Goal: Task Accomplishment & Management: Complete application form

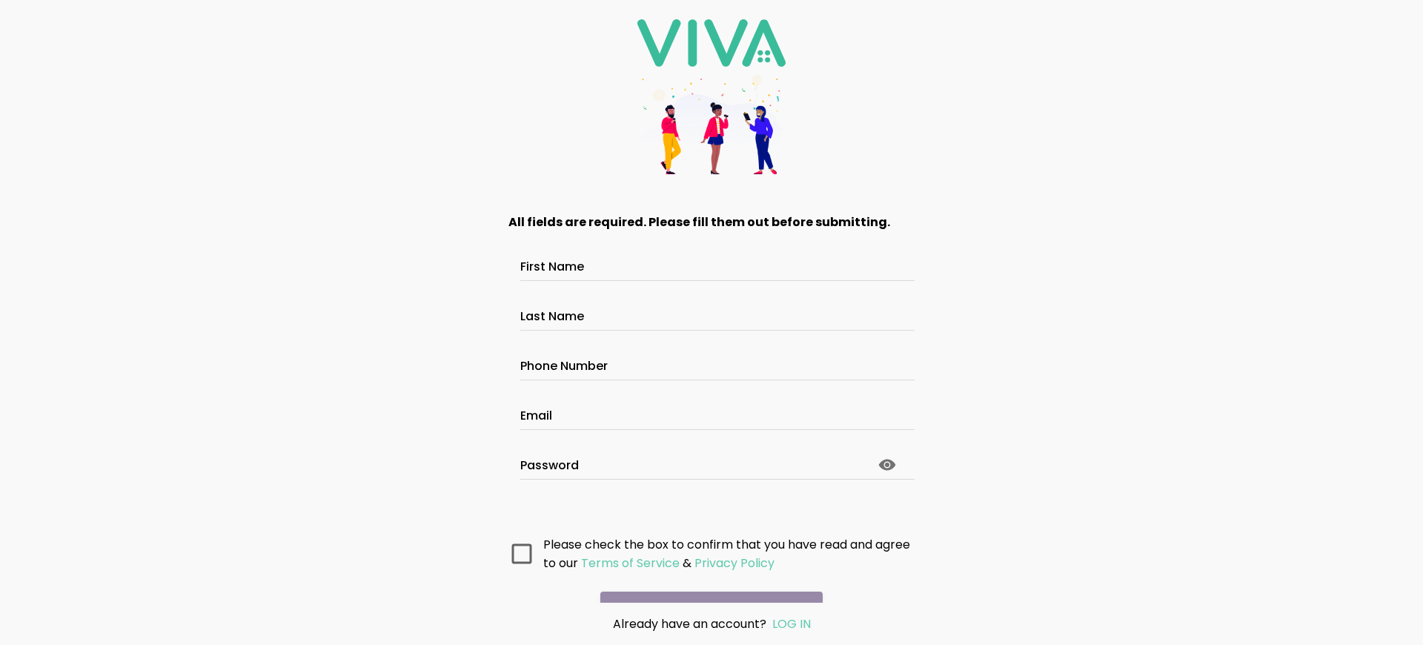
click at [712, 510] on main "All fields are required. Please fill them out before submitting. First Name Las…" at bounding box center [711, 398] width 445 height 409
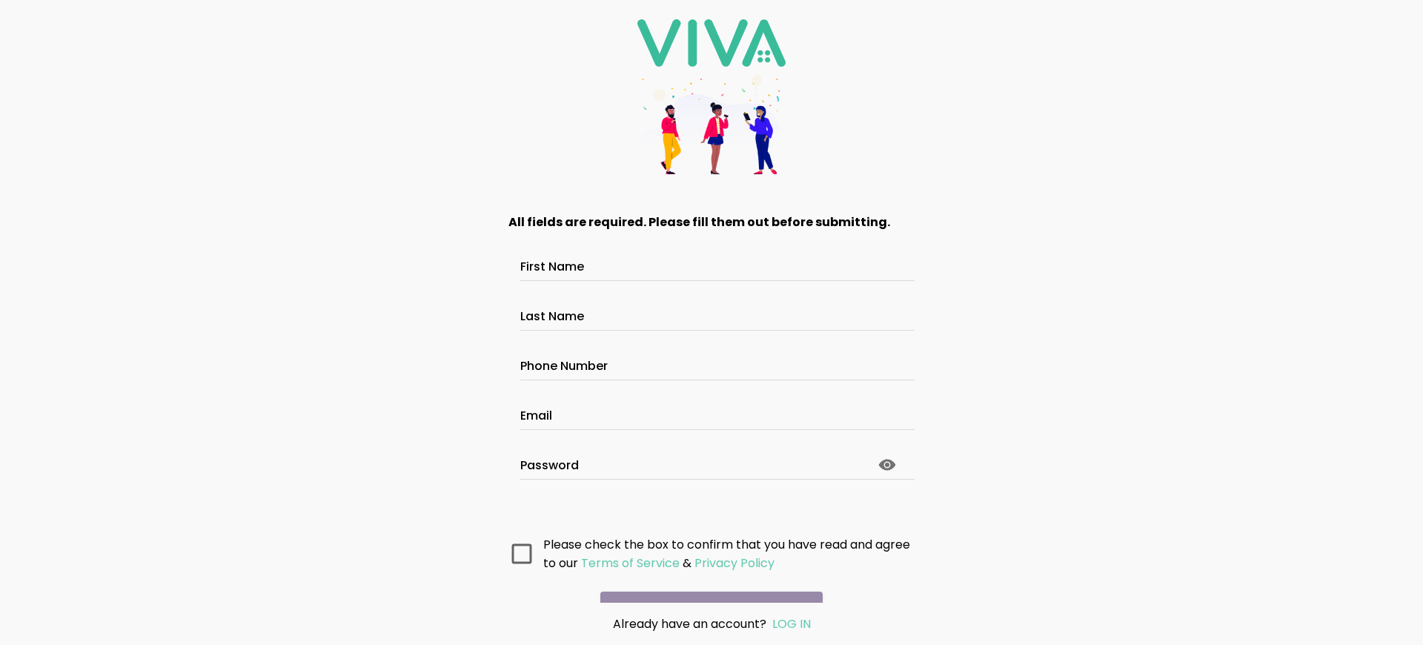
click at [712, 510] on main "All fields are required. Please fill them out before submitting. First Name Las…" at bounding box center [711, 398] width 445 height 409
click at [712, 497] on main "All fields are required. Please fill them out before submitting. First Name Las…" at bounding box center [711, 398] width 445 height 409
click at [712, 510] on main "All fields are required. Please fill them out before submitting. First Name Las…" at bounding box center [711, 398] width 445 height 409
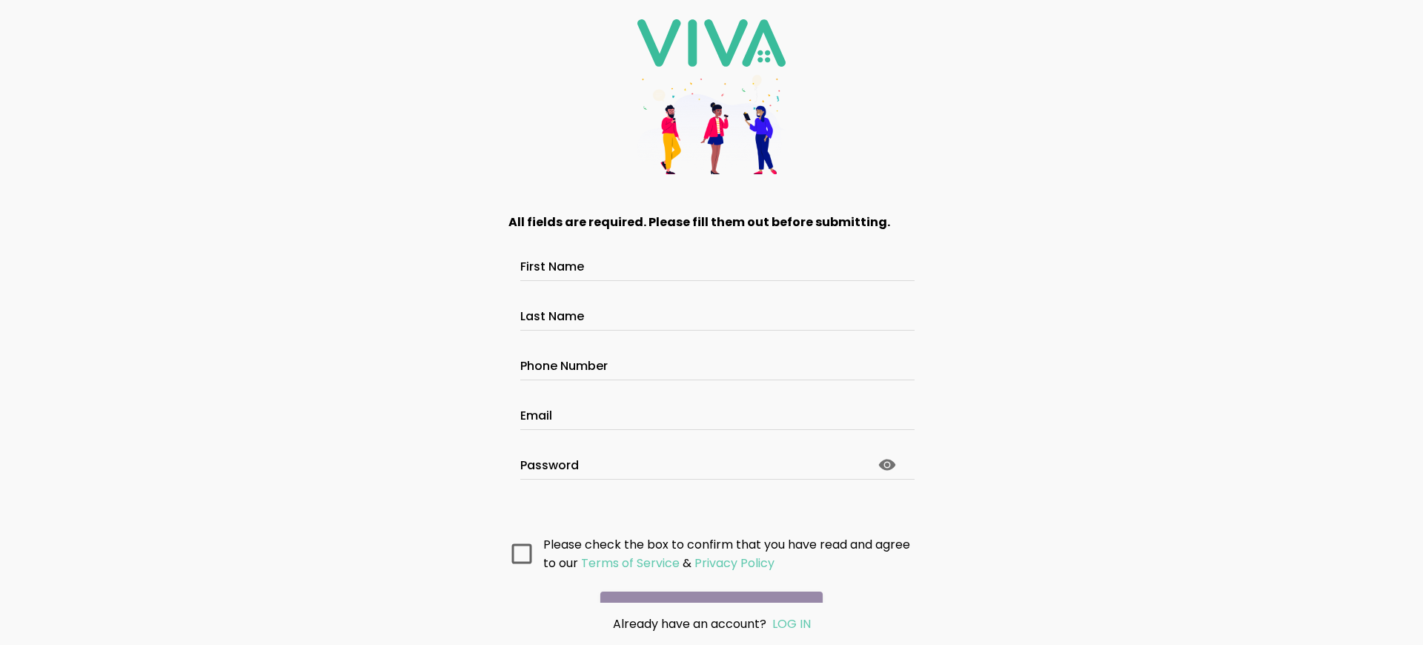
click at [712, 510] on main "All fields are required. Please fill them out before submitting. First Name Las…" at bounding box center [711, 398] width 445 height 409
click at [712, 497] on main "All fields are required. Please fill them out before submitting. First Name Las…" at bounding box center [711, 398] width 445 height 409
click at [712, 510] on main "All fields are required. Please fill them out before submitting. First Name Las…" at bounding box center [711, 398] width 445 height 409
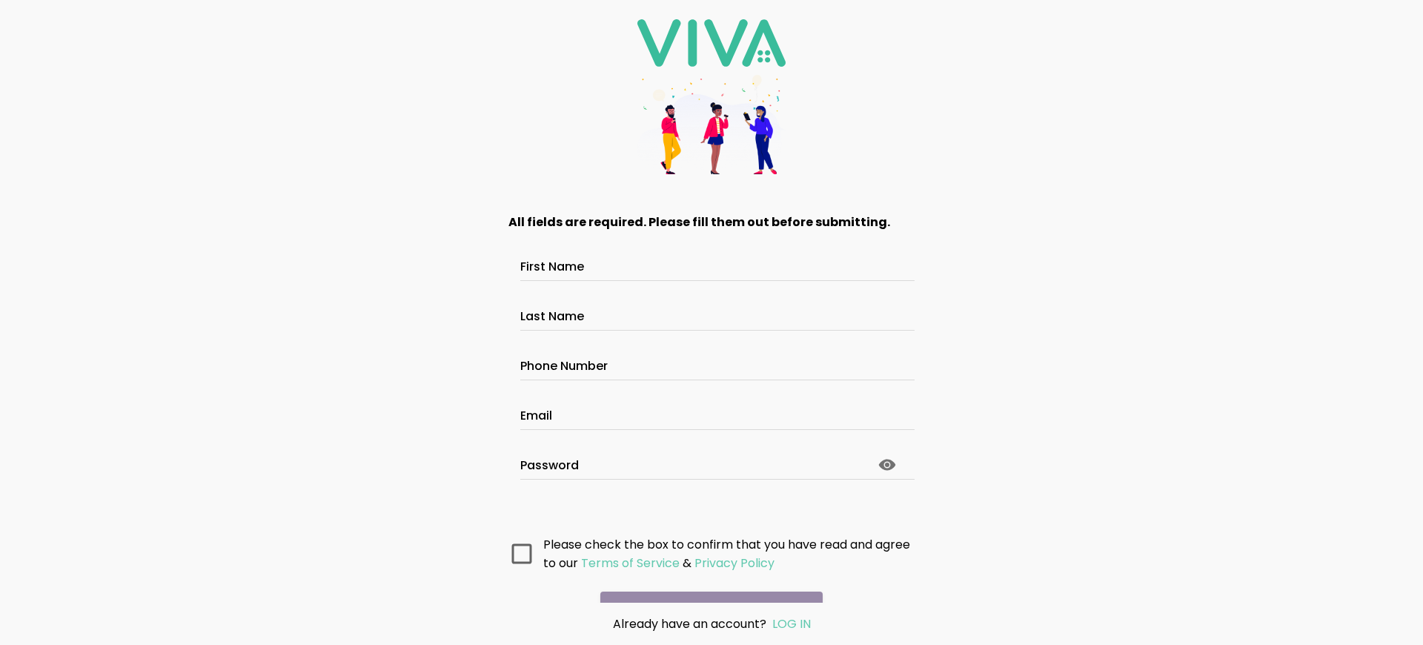
click at [712, 510] on main "All fields are required. Please fill them out before submitting. First Name Las…" at bounding box center [711, 398] width 445 height 409
click at [712, 497] on main "All fields are required. Please fill them out before submitting. First Name Las…" at bounding box center [711, 398] width 445 height 409
click at [712, 510] on main "All fields are required. Please fill them out before submitting. First Name Las…" at bounding box center [711, 398] width 445 height 409
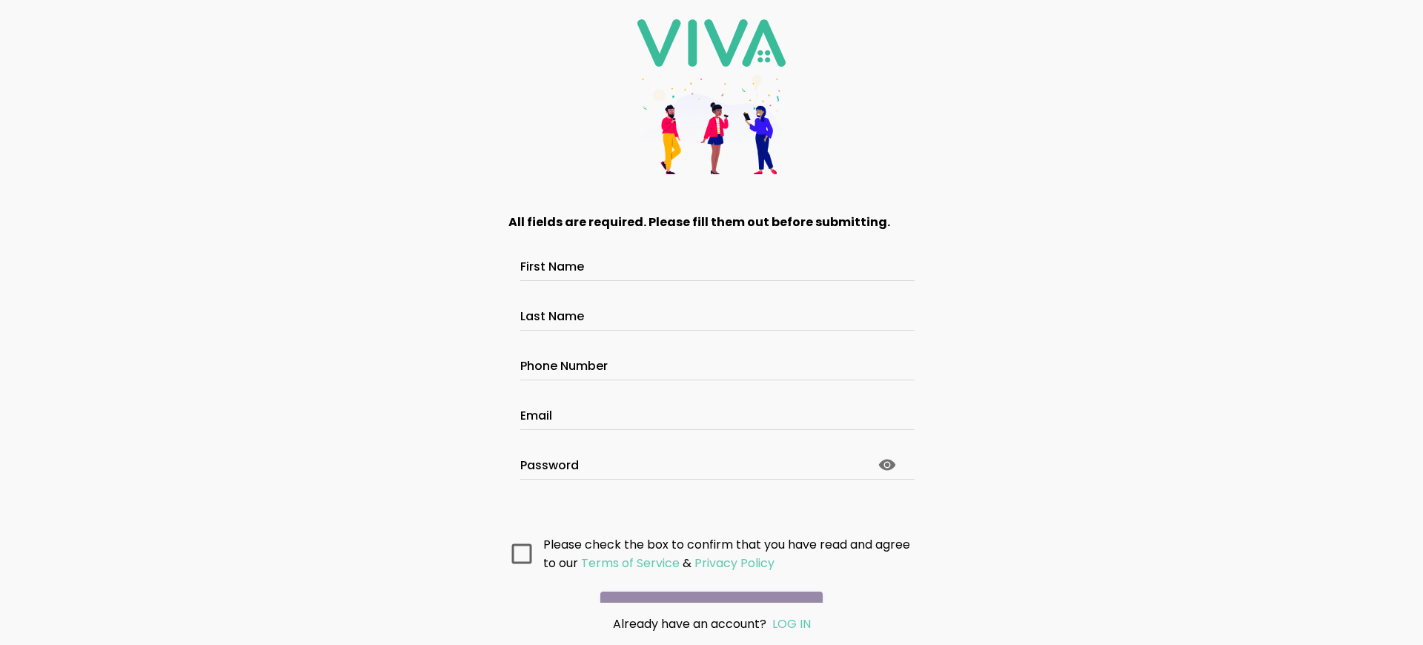
click at [712, 510] on main "All fields are required. Please fill them out before submitting. First Name Las…" at bounding box center [711, 398] width 445 height 409
click at [712, 497] on main "All fields are required. Please fill them out before submitting. First Name Las…" at bounding box center [711, 398] width 445 height 409
click at [712, 510] on main "All fields are required. Please fill them out before submitting. First Name Las…" at bounding box center [711, 398] width 445 height 409
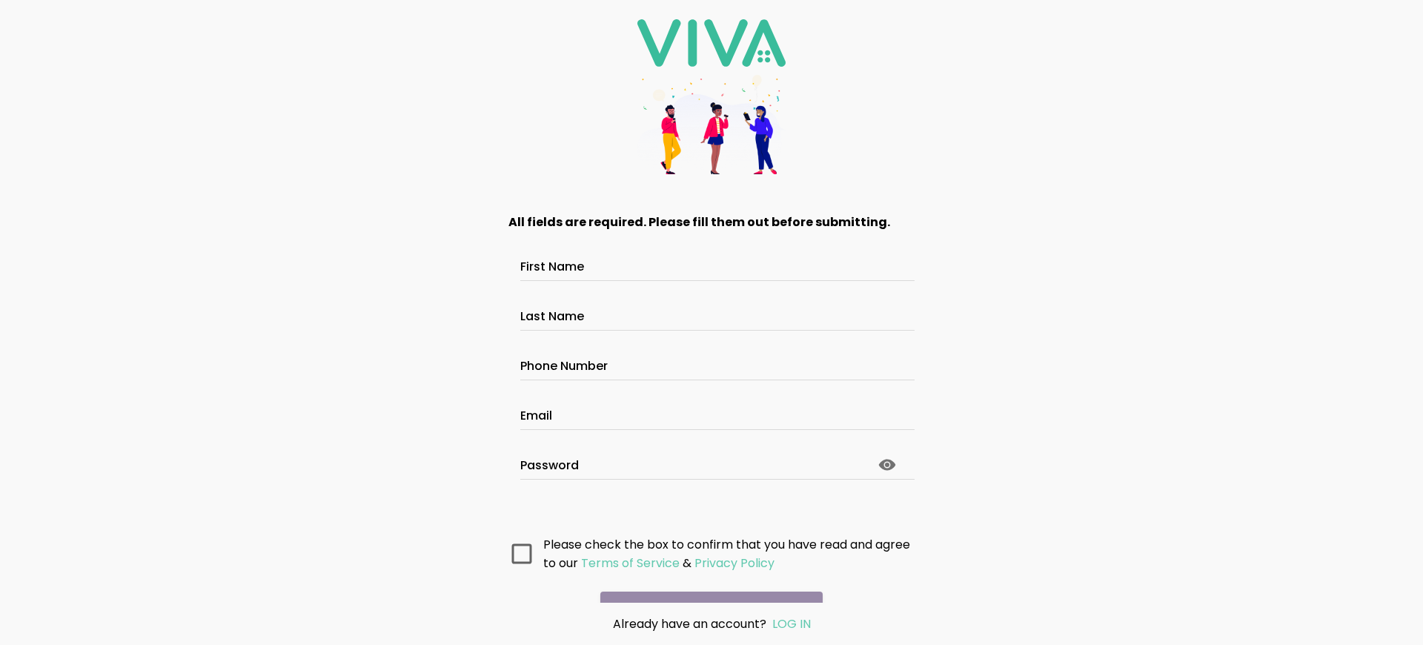
click at [712, 497] on main "All fields are required. Please fill them out before submitting. First Name Las…" at bounding box center [711, 398] width 445 height 409
click at [712, 510] on main "All fields are required. Please fill them out before submitting. First Name Las…" at bounding box center [711, 398] width 445 height 409
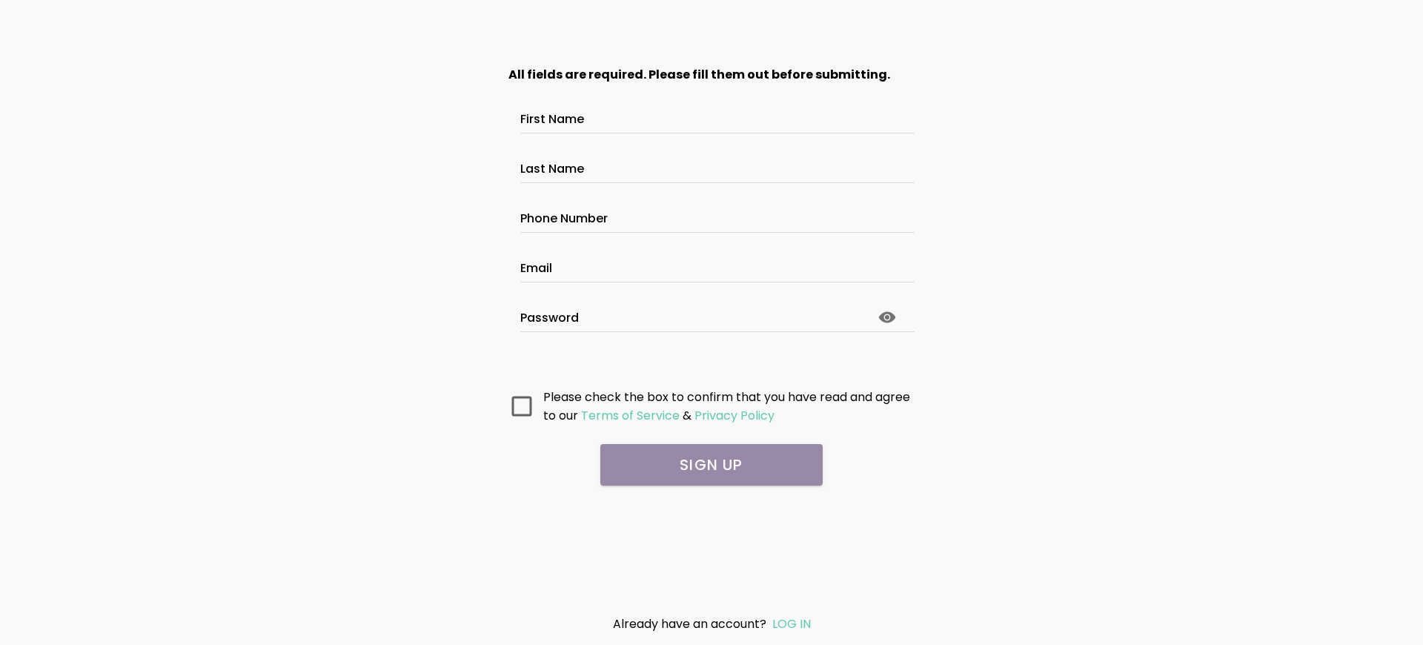
click at [712, 476] on main "All fields are required. Please fill them out before submitting. First Name Las…" at bounding box center [711, 324] width 445 height 557
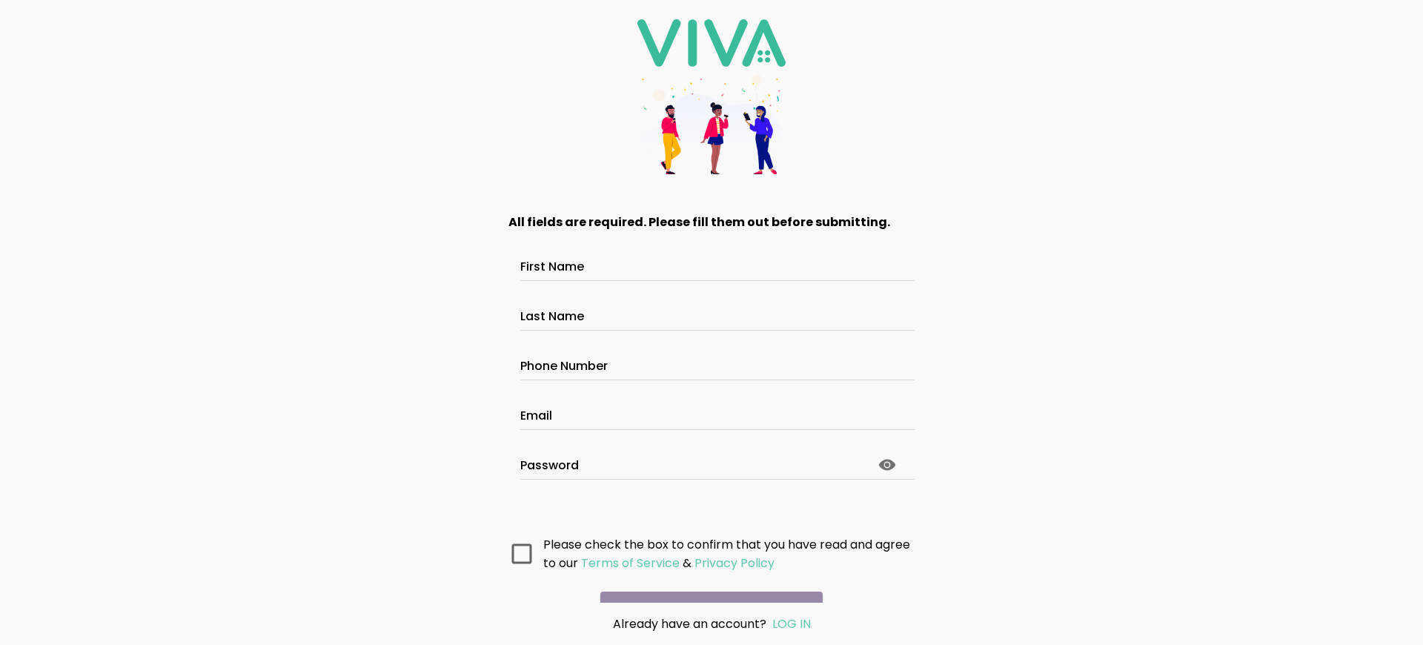
click at [712, 510] on main "All fields are required. Please fill them out before submitting. First Name Las…" at bounding box center [711, 398] width 445 height 409
click at [712, 497] on main "All fields are required. Please fill them out before submitting. First Name Las…" at bounding box center [711, 398] width 445 height 409
click at [712, 510] on main "All fields are required. Please fill them out before submitting. First Name Las…" at bounding box center [711, 398] width 445 height 409
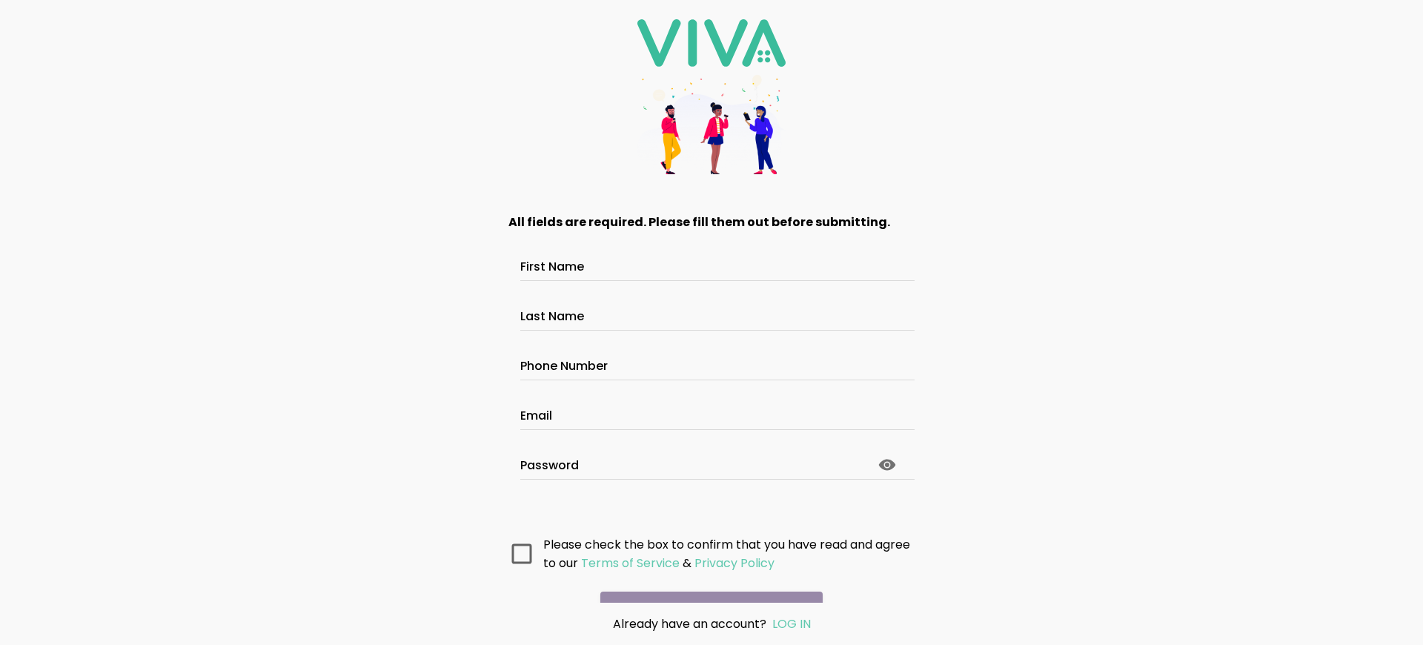
click at [712, 510] on main "All fields are required. Please fill them out before submitting. First Name Las…" at bounding box center [711, 398] width 445 height 409
